Goal: Task Accomplishment & Management: Complete application form

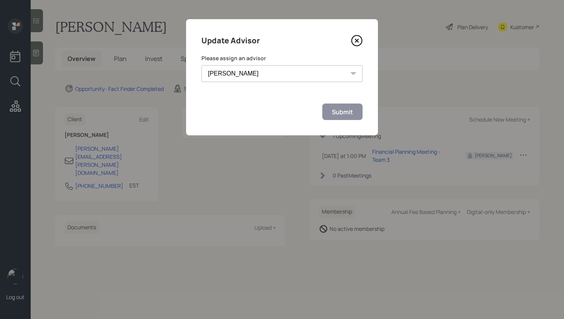
select select "d946c976-65aa-4529-ac9d-02c4f1114fc0"
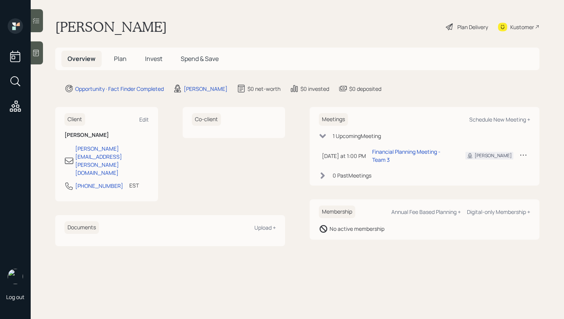
click at [36, 53] on icon at bounding box center [36, 53] width 6 height 7
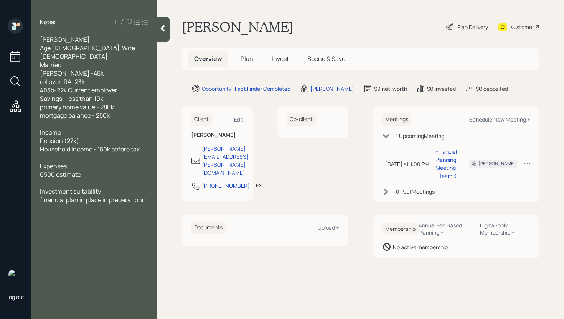
click at [242, 54] on h5 "Plan" at bounding box center [247, 59] width 25 height 17
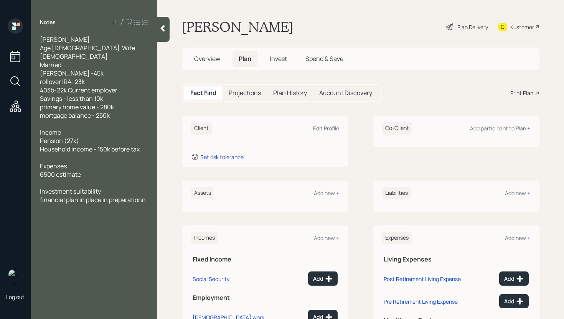
click at [328, 123] on div "Client Edit Profile" at bounding box center [265, 128] width 148 height 13
click at [328, 128] on div "Edit Profile" at bounding box center [326, 128] width 26 height 7
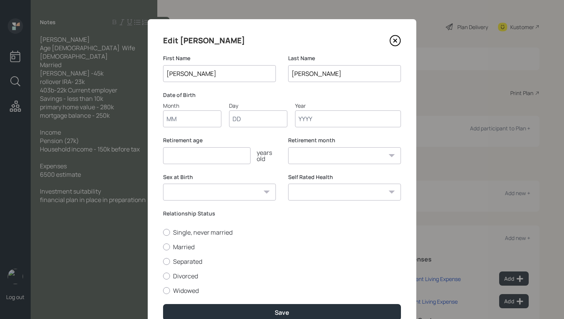
click at [174, 122] on input "Month" at bounding box center [192, 119] width 58 height 17
type input "01"
type input "1991"
select select "1"
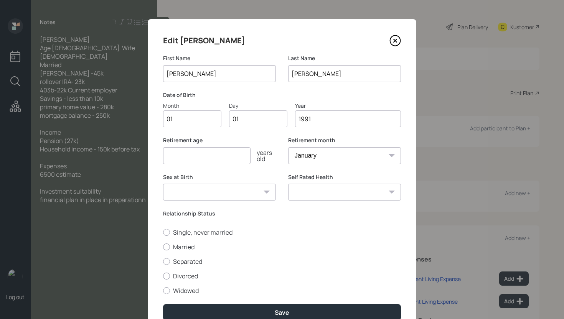
type input "1991"
type input "67"
click at [184, 245] on label "Married" at bounding box center [282, 247] width 238 height 8
click at [163, 247] on input "Married" at bounding box center [163, 247] width 0 height 0
radio input "true"
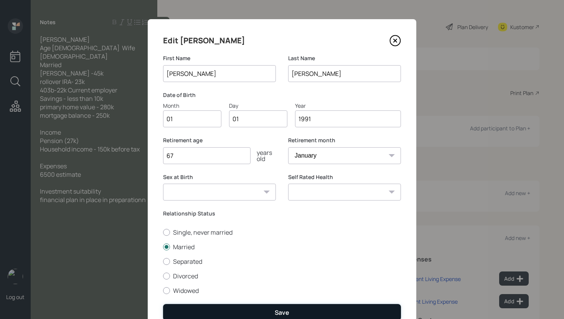
click at [279, 307] on button "Save" at bounding box center [282, 312] width 238 height 17
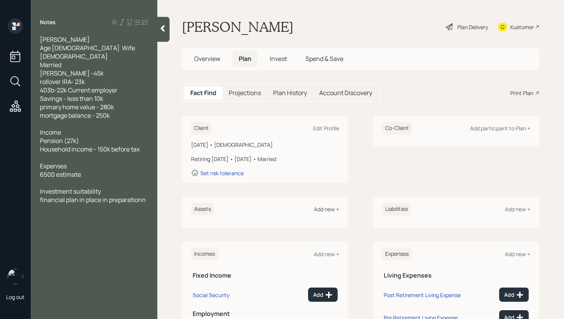
click at [326, 211] on div "Add new +" at bounding box center [326, 209] width 25 height 7
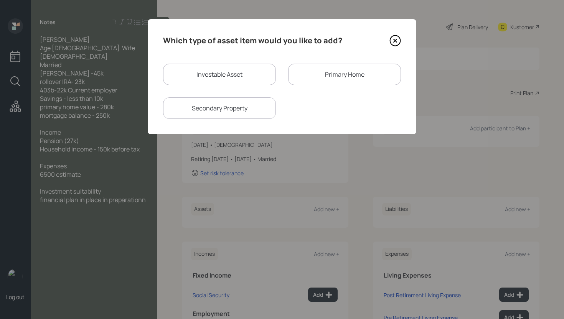
click at [231, 83] on div "Investable Asset" at bounding box center [219, 74] width 113 height 21
select select "taxable"
select select "balanced"
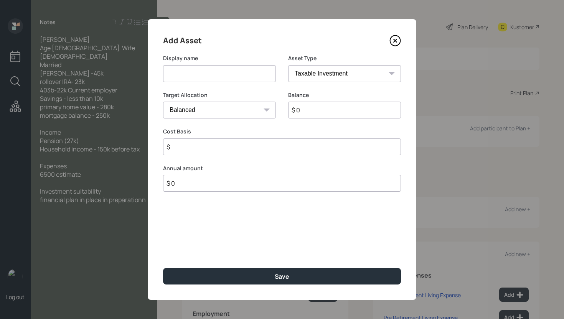
click at [221, 75] on input at bounding box center [219, 73] width 113 height 17
type input "[PERSON_NAME]"
click at [329, 76] on select "SEP [PERSON_NAME] IRA 401(k) [PERSON_NAME] 401(k) 403(b) [PERSON_NAME] 403(b) 4…" at bounding box center [344, 73] width 113 height 17
select select "roth_ira"
click at [288, 65] on select "SEP [PERSON_NAME] IRA 401(k) [PERSON_NAME] 401(k) 403(b) [PERSON_NAME] 403(b) 4…" at bounding box center [344, 73] width 113 height 17
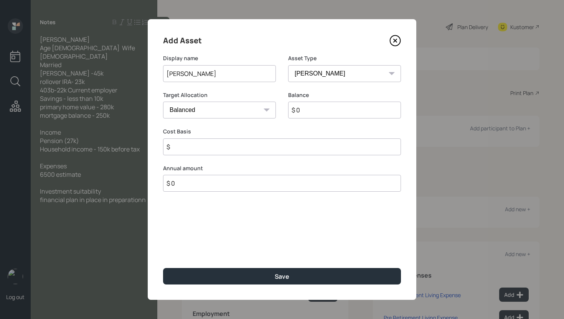
type input "$"
click at [314, 107] on input "$ 0" at bounding box center [344, 110] width 113 height 17
type input "$ 45,000"
type input "$ 0"
click at [163, 268] on button "Save" at bounding box center [282, 276] width 238 height 17
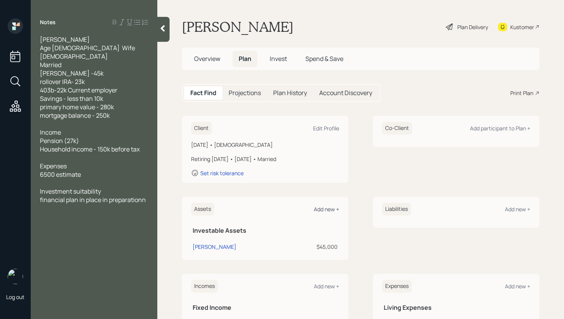
click at [325, 207] on div "Add new +" at bounding box center [326, 209] width 25 height 7
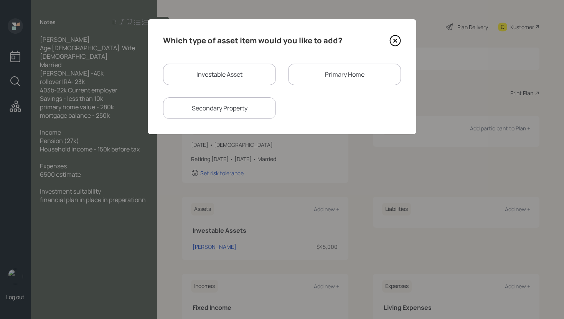
click at [219, 78] on div "Investable Asset" at bounding box center [219, 74] width 113 height 21
select select "taxable"
select select "balanced"
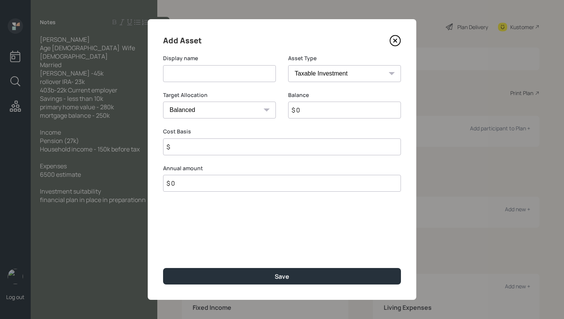
click at [219, 78] on input at bounding box center [219, 73] width 113 height 17
type input "Rollover IRA"
click at [359, 78] on select "SEP [PERSON_NAME] IRA 401(k) [PERSON_NAME] 401(k) 403(b) [PERSON_NAME] 403(b) 4…" at bounding box center [344, 73] width 113 height 17
select select "ira"
click at [288, 65] on select "SEP [PERSON_NAME] IRA 401(k) [PERSON_NAME] 401(k) 403(b) [PERSON_NAME] 403(b) 4…" at bounding box center [344, 73] width 113 height 17
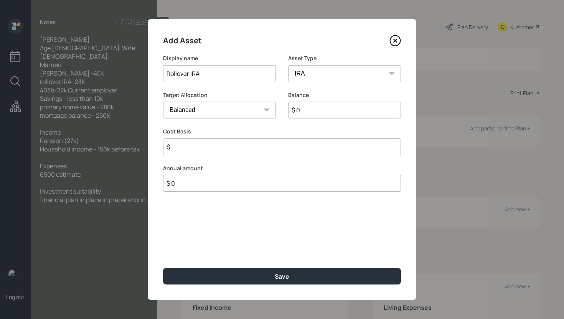
type input "$"
click at [330, 114] on input "$ 0" at bounding box center [344, 110] width 113 height 17
type input "$ 23,000"
type input "$ 0"
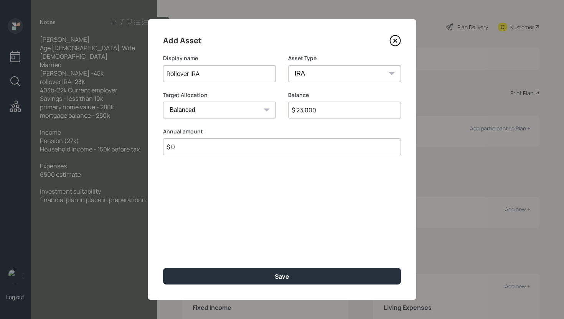
click at [163, 268] on button "Save" at bounding box center [282, 276] width 238 height 17
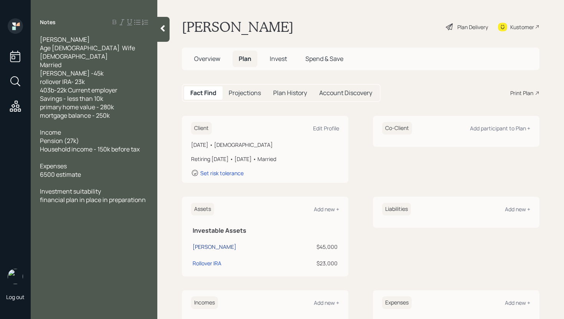
click at [200, 246] on div "[PERSON_NAME]" at bounding box center [215, 247] width 44 height 8
select select "roth_ira"
select select "balanced"
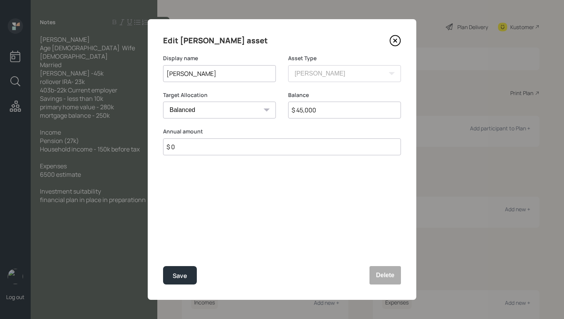
click at [166, 73] on input "[PERSON_NAME]" at bounding box center [219, 73] width 113 height 17
type input "[PERSON_NAME]'s [PERSON_NAME]"
click at [184, 272] on div "Save" at bounding box center [180, 276] width 15 height 10
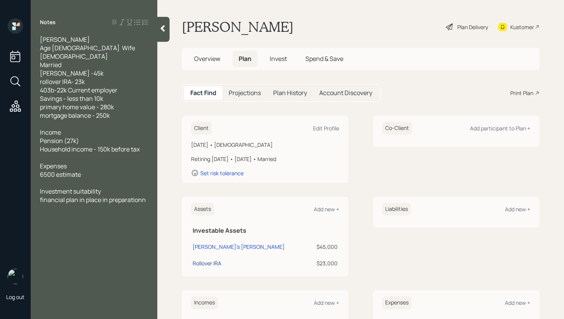
click at [213, 266] on div "Rollover IRA" at bounding box center [207, 263] width 29 height 8
select select "ira"
select select "balanced"
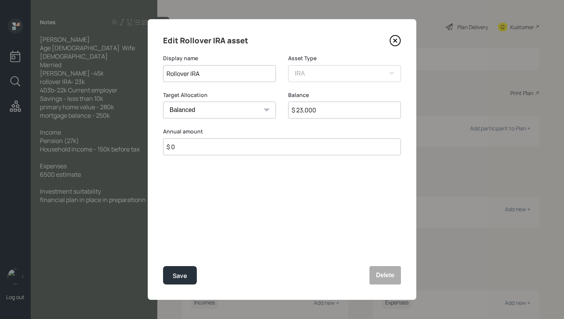
click at [165, 73] on input "Rollover IRA" at bounding box center [219, 73] width 113 height 17
type input "[PERSON_NAME]'s Rollover IRA"
click at [186, 277] on div "Save" at bounding box center [180, 276] width 15 height 10
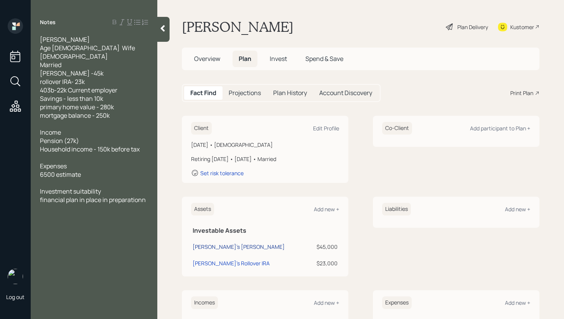
click at [214, 245] on div "[PERSON_NAME]'s [PERSON_NAME]" at bounding box center [239, 247] width 92 height 8
select select "roth_ira"
select select "balanced"
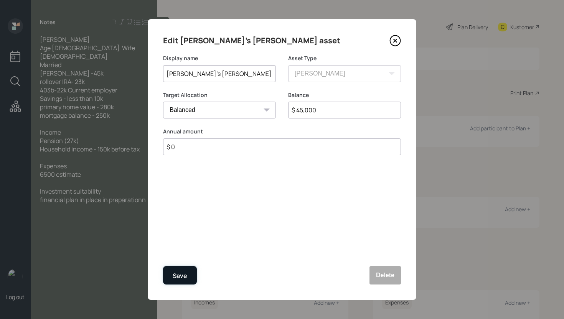
click at [178, 276] on div "Save" at bounding box center [180, 276] width 15 height 10
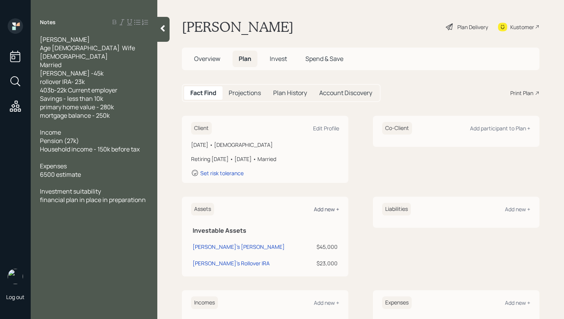
click at [324, 207] on div "Add new +" at bounding box center [326, 209] width 25 height 7
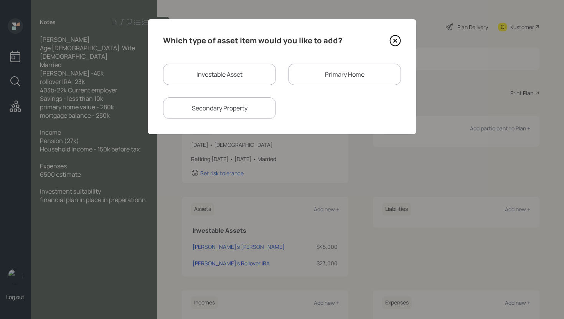
click at [202, 79] on div "Investable Asset" at bounding box center [219, 74] width 113 height 21
select select "taxable"
select select "balanced"
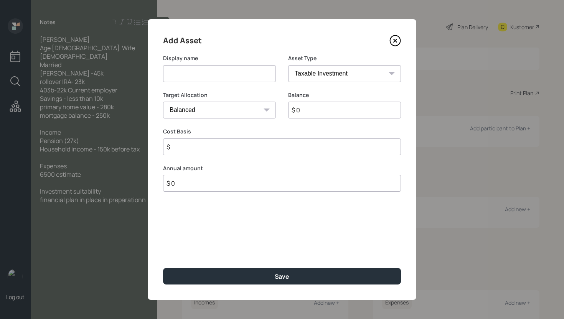
click at [201, 68] on input at bounding box center [219, 73] width 113 height 17
type input "[PERSON_NAME]'s 403b"
click at [343, 74] on select "SEP [PERSON_NAME] IRA 401(k) [PERSON_NAME] 401(k) 403(b) [PERSON_NAME] 403(b) 4…" at bounding box center [344, 73] width 113 height 17
select select "public_school_sponsored"
click at [288, 65] on select "SEP [PERSON_NAME] IRA 401(k) [PERSON_NAME] 401(k) 403(b) [PERSON_NAME] 403(b) 4…" at bounding box center [344, 73] width 113 height 17
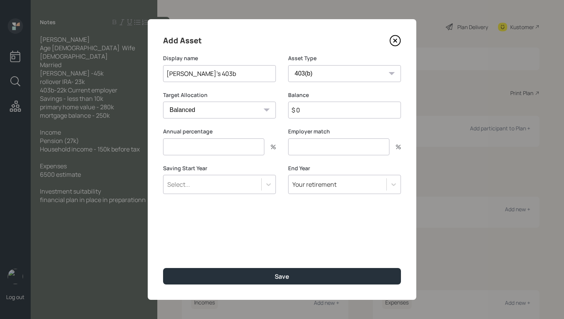
click at [327, 117] on input "$ 0" at bounding box center [344, 110] width 113 height 17
type input "$ 22,000"
type input "0"
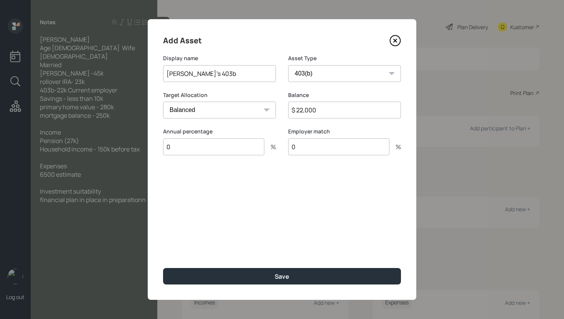
click at [163, 268] on button "Save" at bounding box center [282, 276] width 238 height 17
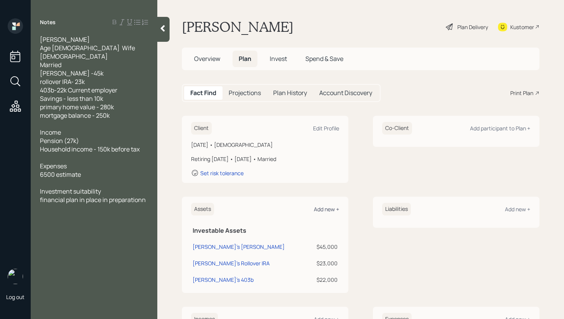
click at [324, 209] on div "Add new +" at bounding box center [326, 209] width 25 height 7
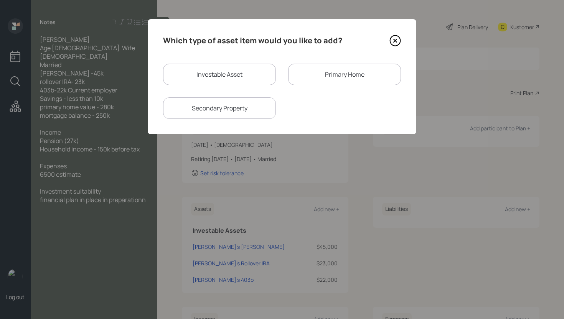
click at [233, 64] on div "Investable Asset" at bounding box center [219, 74] width 113 height 21
select select "taxable"
select select "balanced"
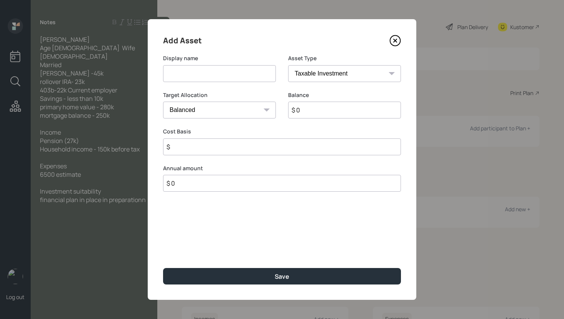
click at [228, 71] on input at bounding box center [219, 73] width 113 height 17
type input "Savings"
click at [371, 76] on select "SEP [PERSON_NAME] IRA 401(k) [PERSON_NAME] 401(k) 403(b) [PERSON_NAME] 403(b) 4…" at bounding box center [344, 73] width 113 height 17
click at [316, 112] on input "$ 0" at bounding box center [344, 110] width 113 height 17
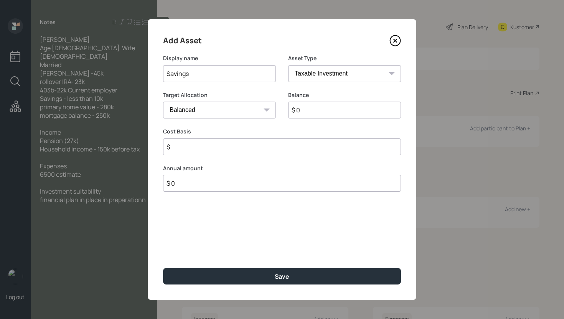
click at [312, 74] on select "SEP [PERSON_NAME] IRA 401(k) [PERSON_NAME] 401(k) 403(b) [PERSON_NAME] 403(b) 4…" at bounding box center [344, 73] width 113 height 17
select select "emergency_fund"
click at [288, 65] on select "SEP [PERSON_NAME] IRA 401(k) [PERSON_NAME] 401(k) 403(b) [PERSON_NAME] 403(b) 4…" at bounding box center [344, 73] width 113 height 17
click at [311, 110] on input "$ 0" at bounding box center [282, 110] width 238 height 17
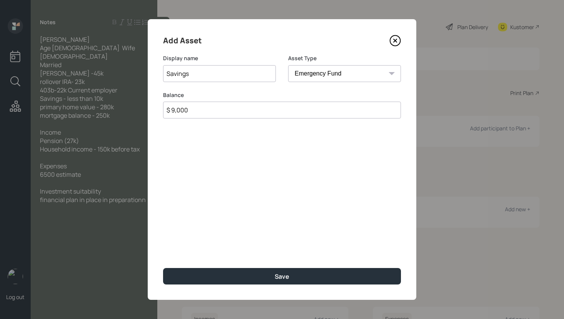
type input "$ 9,000"
click at [163, 268] on button "Save" at bounding box center [282, 276] width 238 height 17
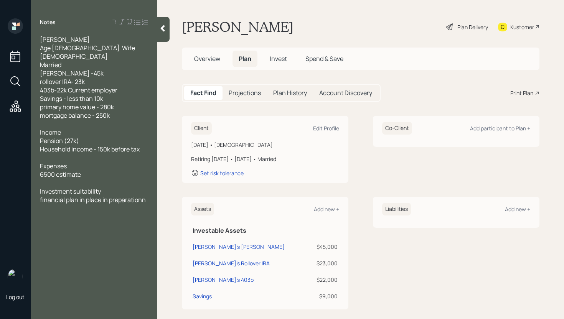
click at [319, 213] on div "Assets Add new +" at bounding box center [265, 209] width 148 height 13
click at [321, 206] on div "Add new +" at bounding box center [326, 209] width 25 height 7
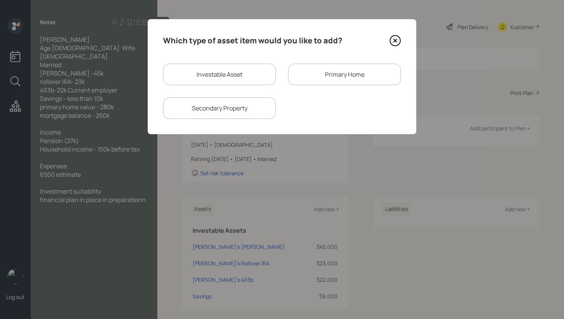
click at [337, 81] on div "Primary Home" at bounding box center [344, 74] width 113 height 21
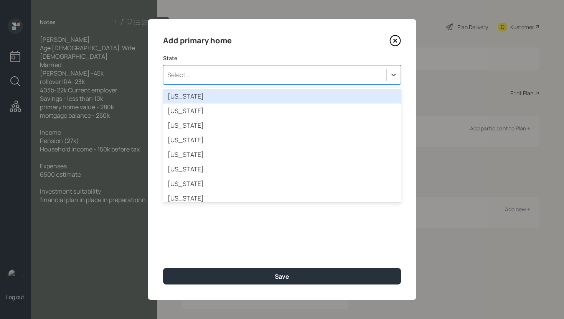
click at [232, 76] on div "Select..." at bounding box center [275, 74] width 223 height 13
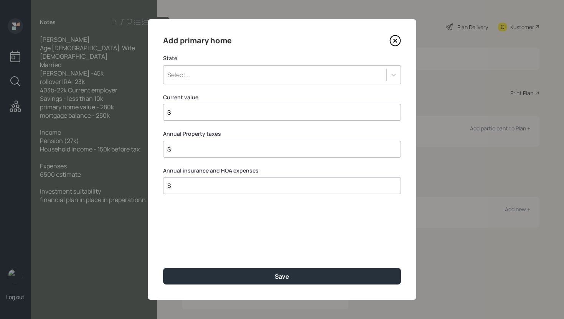
click at [393, 41] on icon at bounding box center [396, 41] width 12 height 12
